Goal: Transaction & Acquisition: Purchase product/service

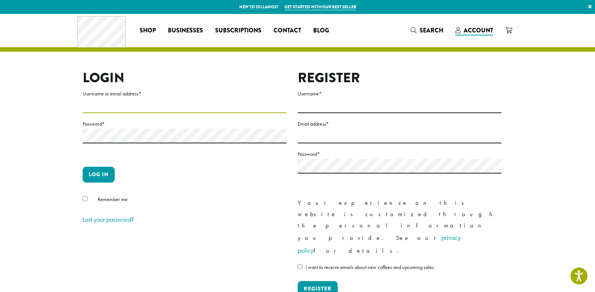
type input "**********"
drag, startPoint x: 228, startPoint y: 109, endPoint x: 94, endPoint y: 107, distance: 133.5
click at [228, 109] on input "**********" at bounding box center [185, 105] width 204 height 15
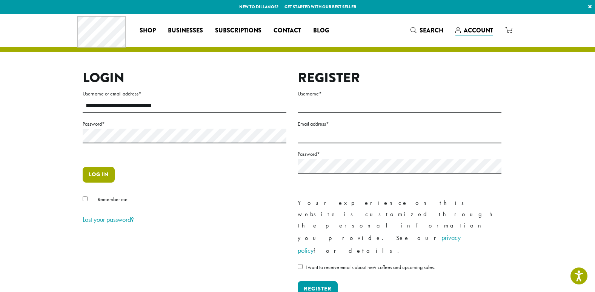
click at [106, 176] on button "Log in" at bounding box center [99, 175] width 32 height 16
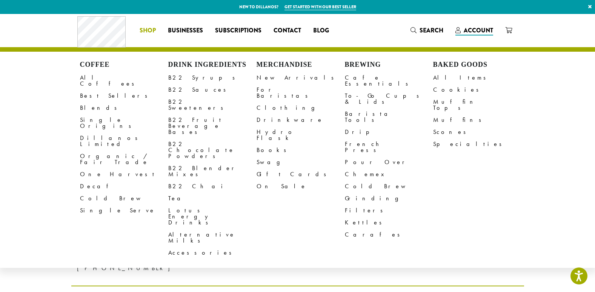
click at [149, 28] on span "Shop" at bounding box center [147, 30] width 16 height 9
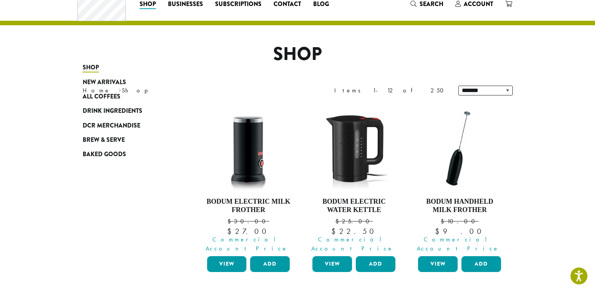
scroll to position [5, 0]
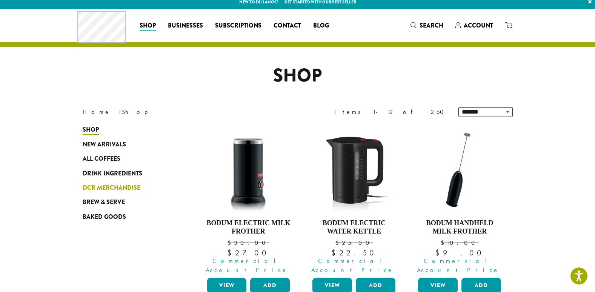
click at [110, 187] on span "DCR Merchandise" at bounding box center [112, 187] width 58 height 9
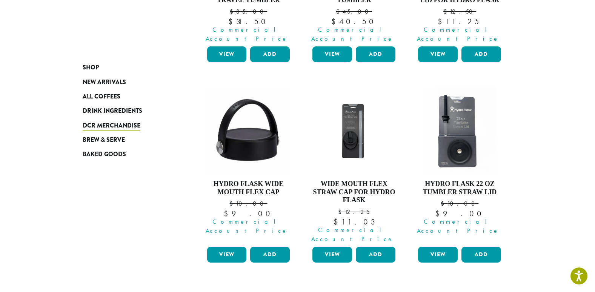
scroll to position [641, 0]
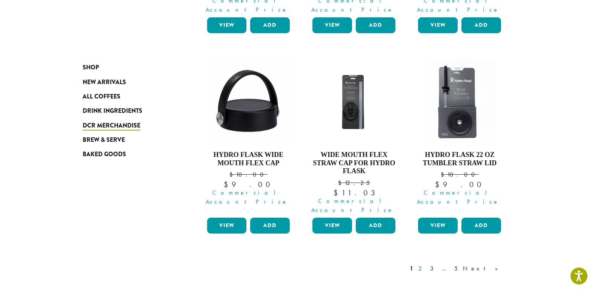
click at [426, 264] on link "2" at bounding box center [421, 268] width 9 height 9
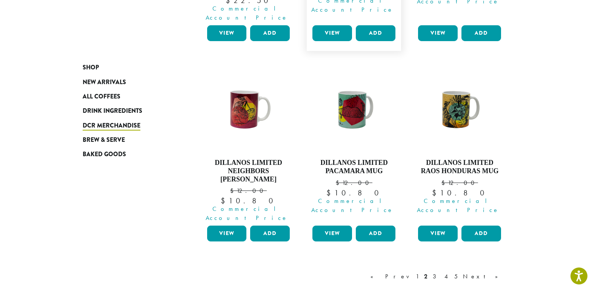
scroll to position [650, 0]
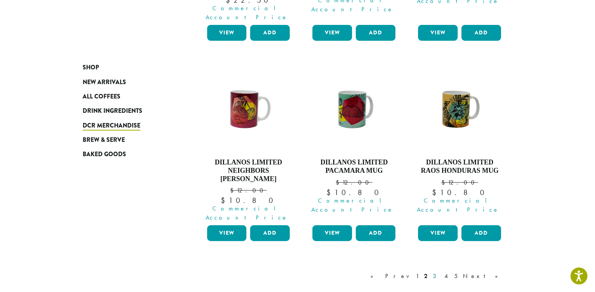
click at [440, 271] on link "3" at bounding box center [435, 275] width 9 height 9
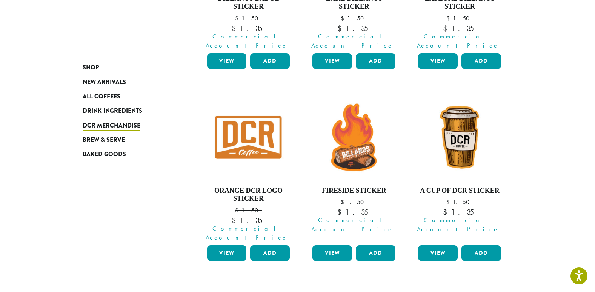
scroll to position [721, 0]
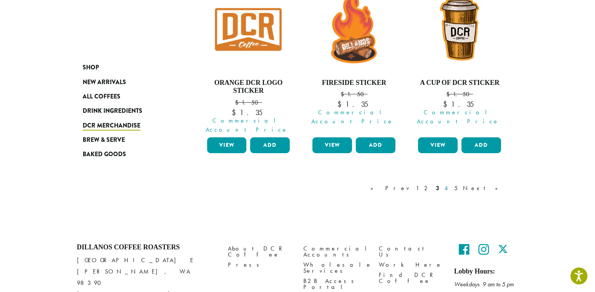
click at [450, 184] on link "4" at bounding box center [447, 188] width 8 height 9
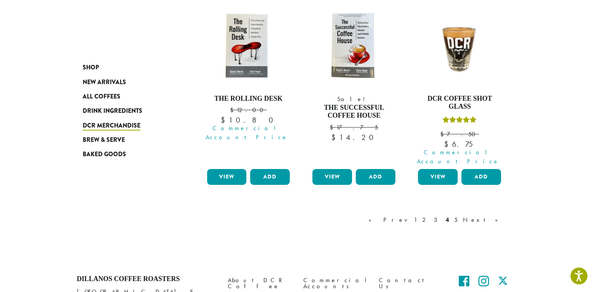
scroll to position [737, 0]
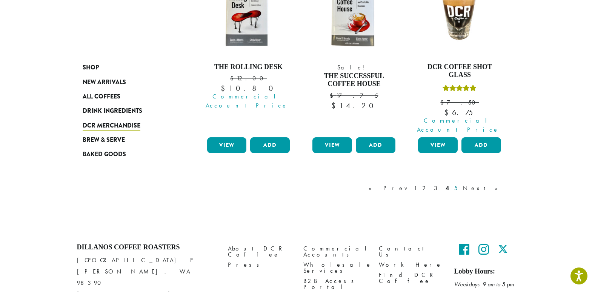
click at [459, 184] on link "5" at bounding box center [455, 188] width 6 height 9
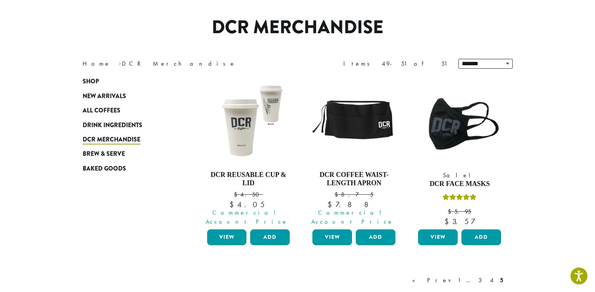
scroll to position [46, 0]
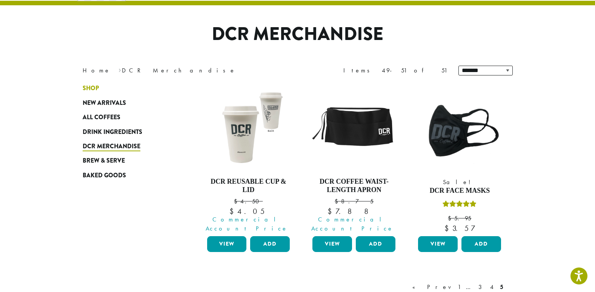
click at [98, 88] on span "Shop" at bounding box center [91, 88] width 16 height 9
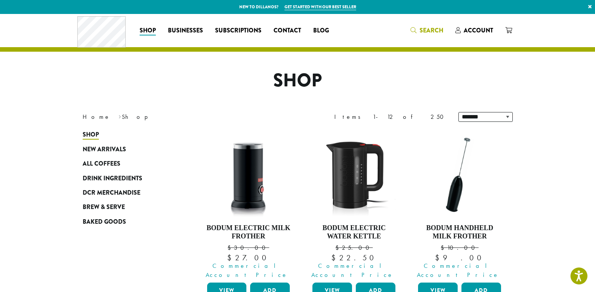
click at [437, 29] on span "Search" at bounding box center [431, 30] width 24 height 9
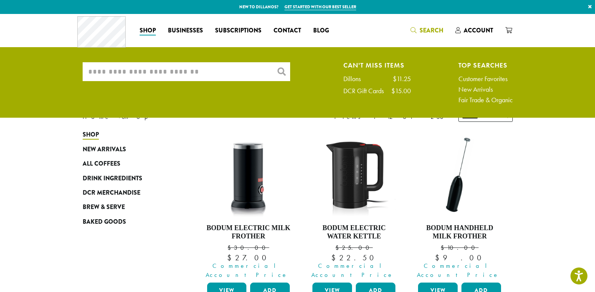
click at [226, 76] on input "What are you searching for?" at bounding box center [186, 71] width 207 height 19
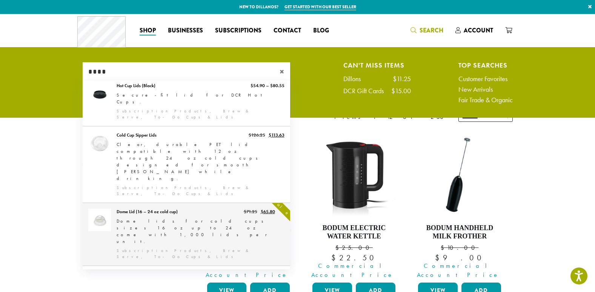
scroll to position [113, 0]
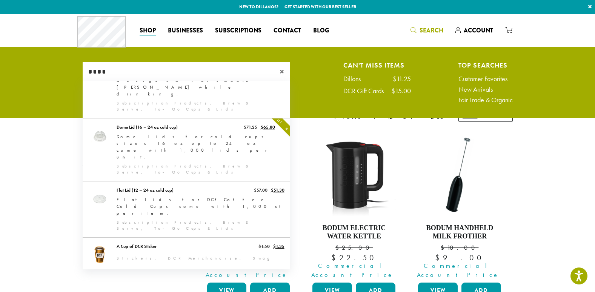
type input "****"
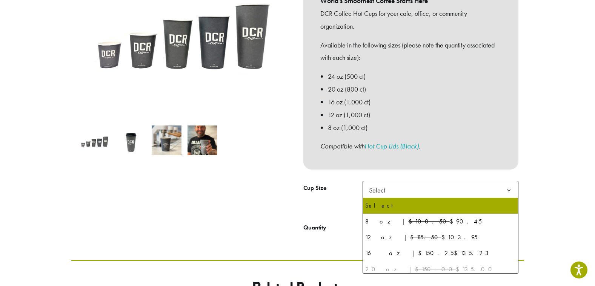
click at [506, 193] on b at bounding box center [508, 190] width 18 height 18
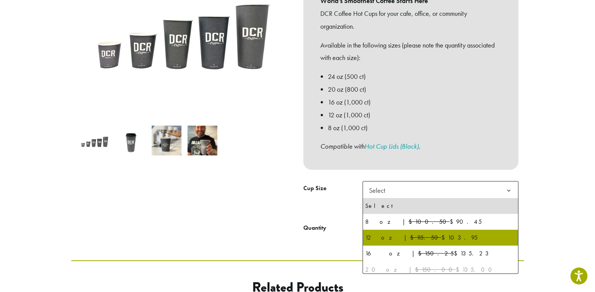
select select "*****"
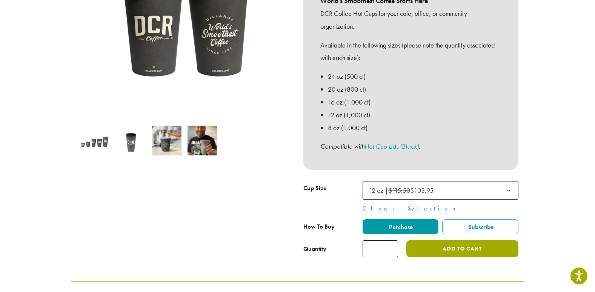
click at [478, 248] on button "Add to cart" at bounding box center [462, 248] width 112 height 17
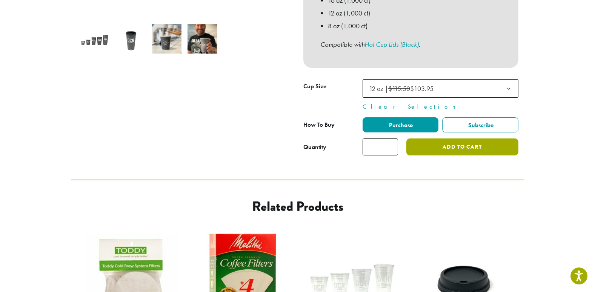
scroll to position [264, 0]
